Goal: Task Accomplishment & Management: Use online tool/utility

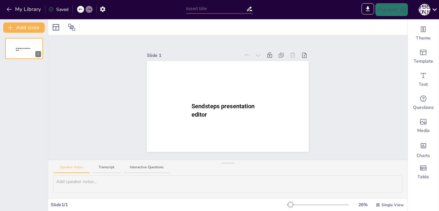
type input "New Sendsteps"
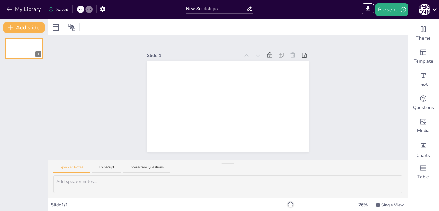
click at [335, 64] on div "Slide 1" at bounding box center [227, 97] width 359 height 124
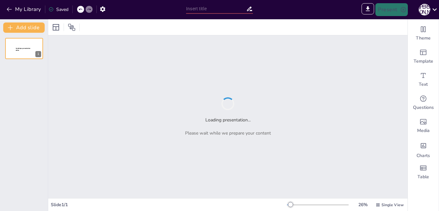
type input "Основи магнітних сепараторів: призначення та функції"
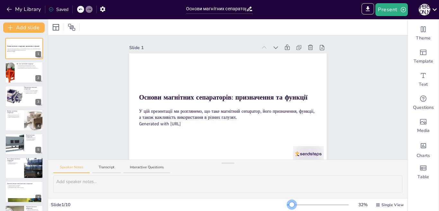
click at [289, 204] on div at bounding box center [291, 204] width 5 height 5
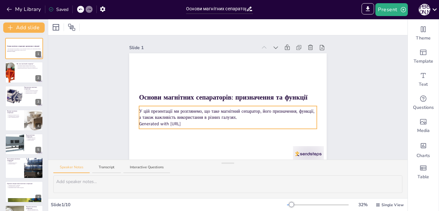
click at [192, 126] on p "Generated with [URL]" at bounding box center [228, 124] width 178 height 6
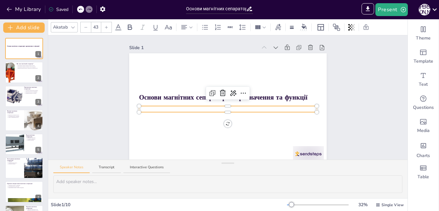
click at [97, 94] on div "Slide 1 Основи магнітних сепараторів: призначення та функції Slide 2 Що таке ма…" at bounding box center [227, 99] width 359 height 129
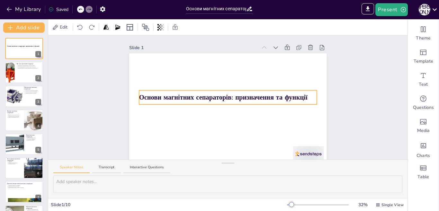
click at [301, 97] on strong "Основи магнітних сепараторів: призначення та функції" at bounding box center [223, 97] width 168 height 9
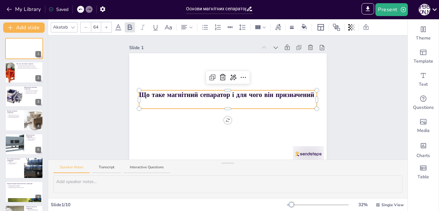
click at [99, 109] on div "Slide 1 Що таке магнітний сепаратор і для чого він призначений Slide 2 Що таке …" at bounding box center [227, 99] width 359 height 129
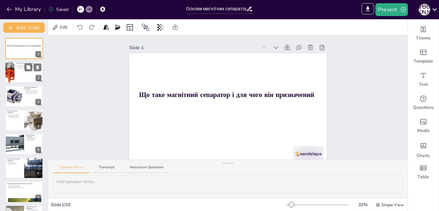
click at [19, 77] on div at bounding box center [24, 73] width 39 height 22
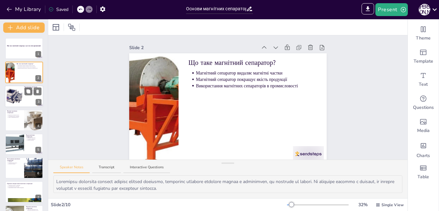
click at [17, 94] on div at bounding box center [14, 96] width 25 height 20
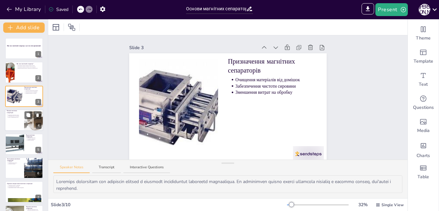
click at [17, 124] on div at bounding box center [24, 120] width 39 height 22
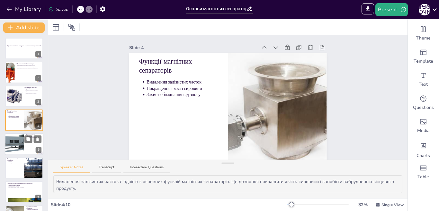
click at [28, 145] on div at bounding box center [24, 144] width 39 height 22
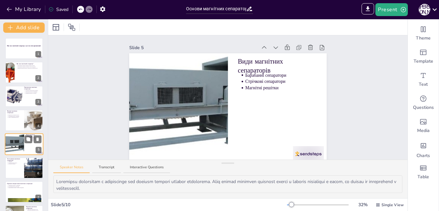
scroll to position [22, 0]
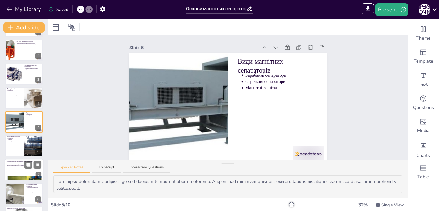
click at [13, 174] on div at bounding box center [24, 170] width 39 height 22
type textarea "Зменшення витрат на очищення є однією з ключових переваг магнітних сепараторів.…"
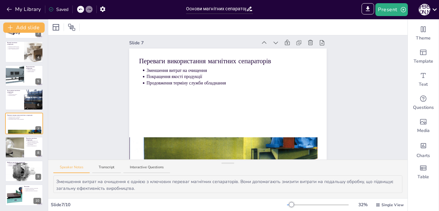
scroll to position [10, 0]
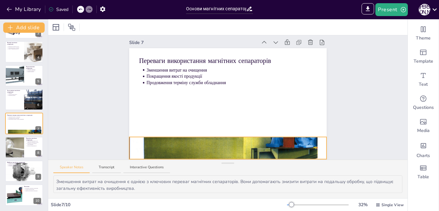
click at [263, 140] on div at bounding box center [227, 147] width 197 height 139
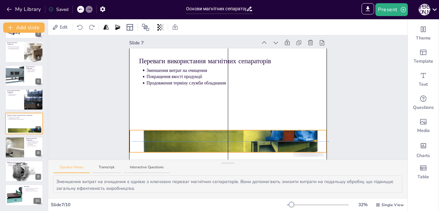
drag, startPoint x: 232, startPoint y: 140, endPoint x: 234, endPoint y: 134, distance: 6.9
click at [234, 134] on div at bounding box center [227, 141] width 197 height 139
